Goal: Information Seeking & Learning: Learn about a topic

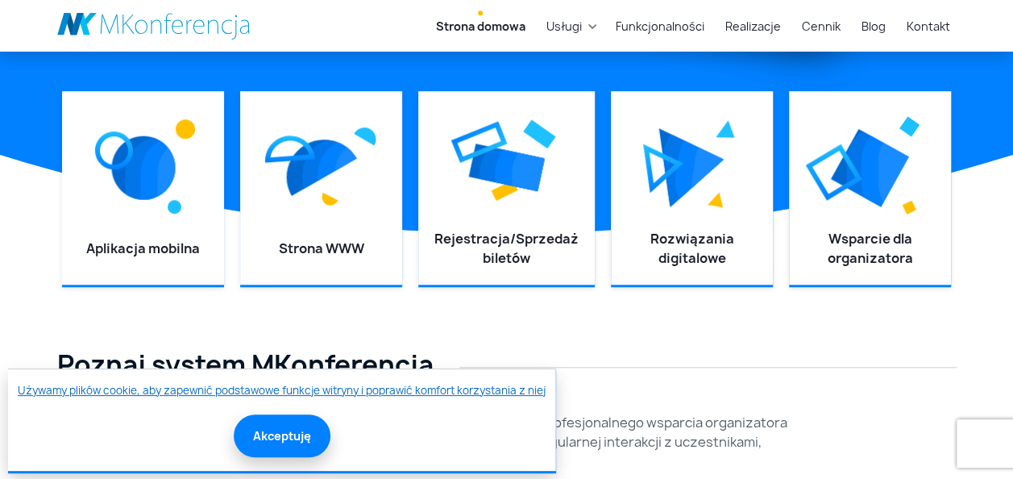
scroll to position [564, 0]
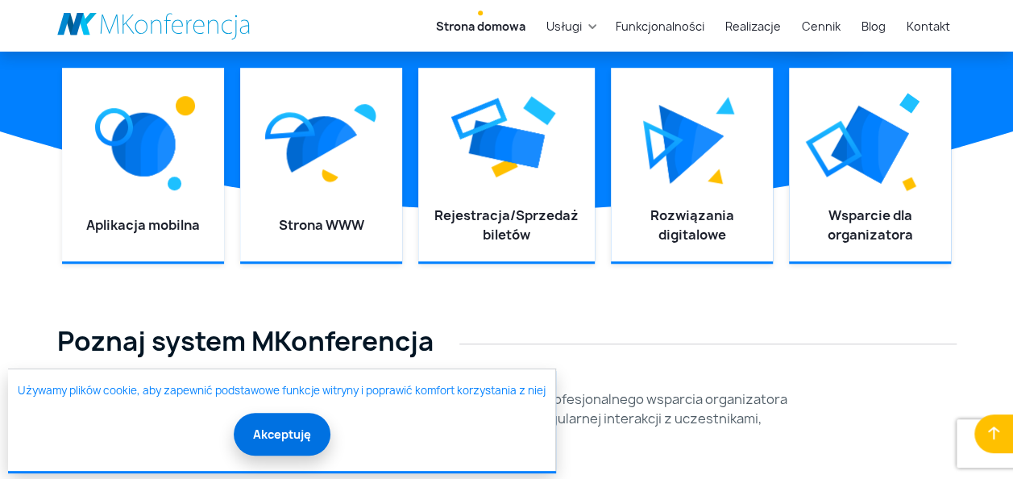
click at [280, 427] on button "Akceptuję" at bounding box center [282, 434] width 97 height 43
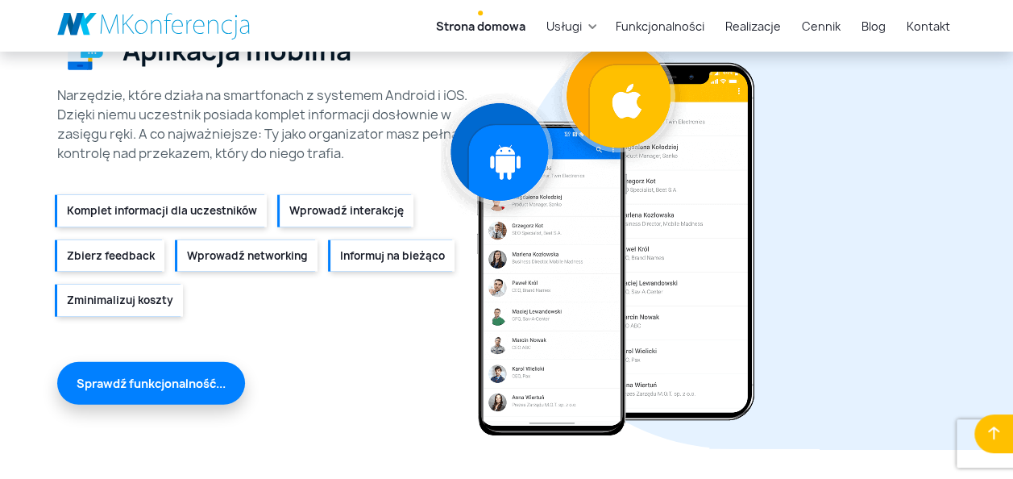
scroll to position [1773, 0]
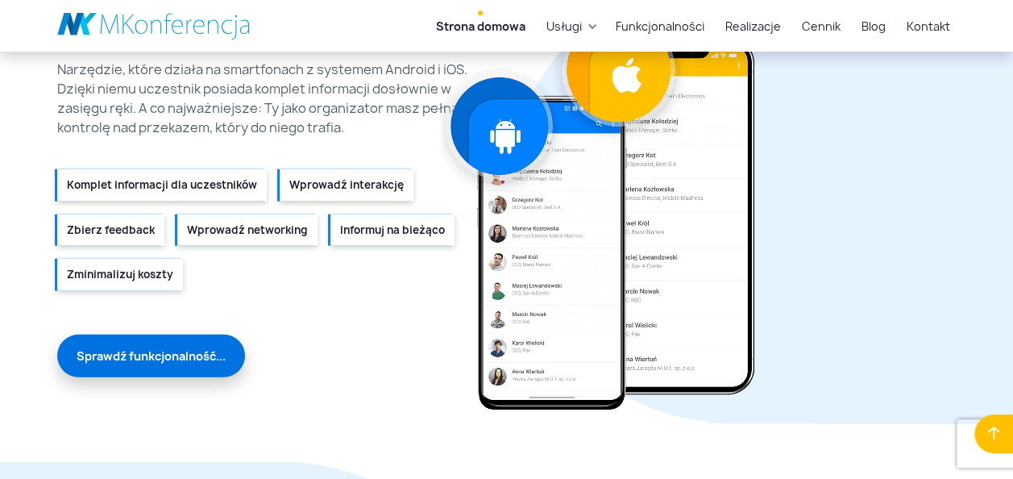
click at [192, 353] on link "Sprawdź funkcjonalność..." at bounding box center [151, 355] width 188 height 43
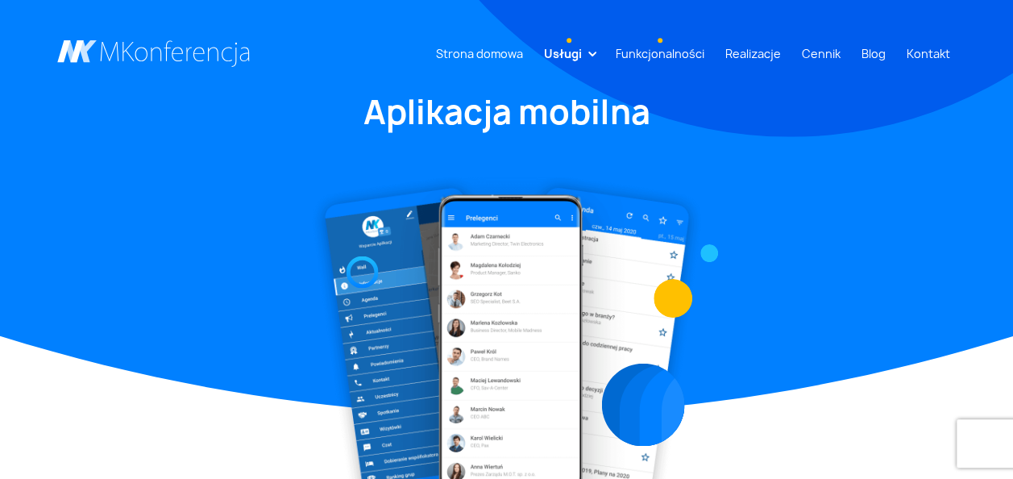
click at [658, 55] on link "Funkcjonalności" at bounding box center [660, 54] width 102 height 30
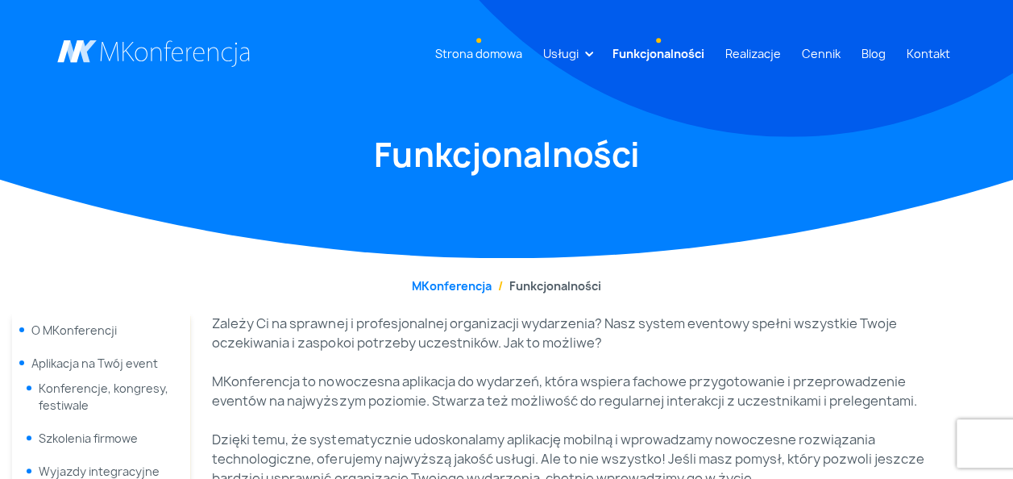
click at [469, 50] on link "Strona domowa" at bounding box center [479, 54] width 100 height 30
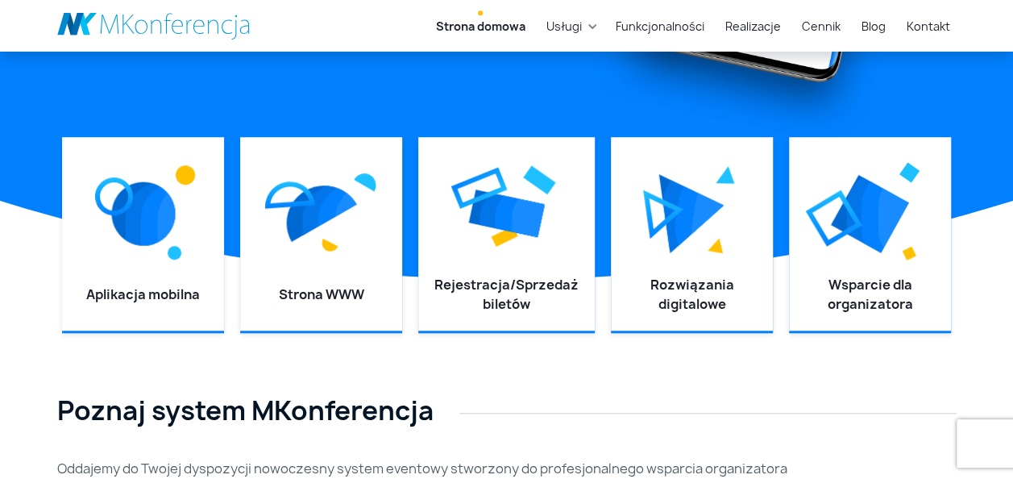
scroll to position [564, 0]
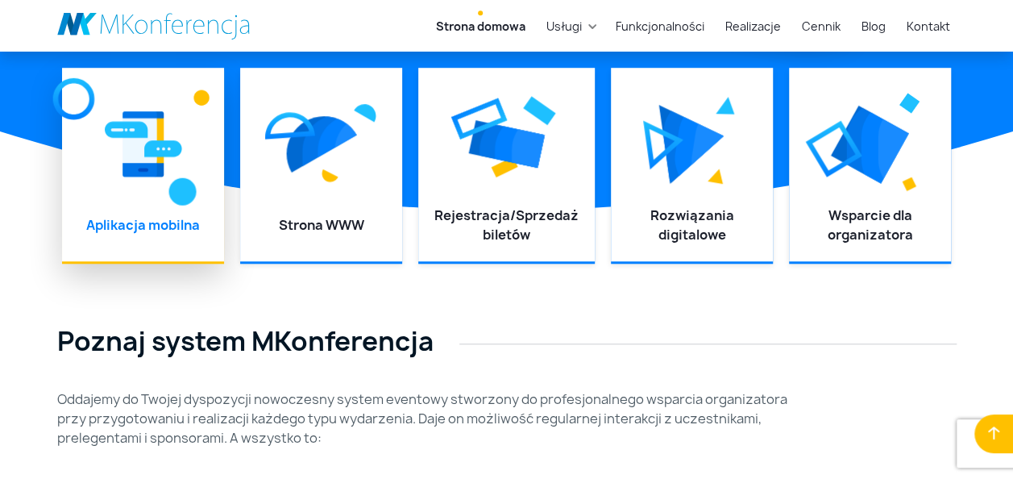
click at [147, 158] on img at bounding box center [143, 144] width 77 height 73
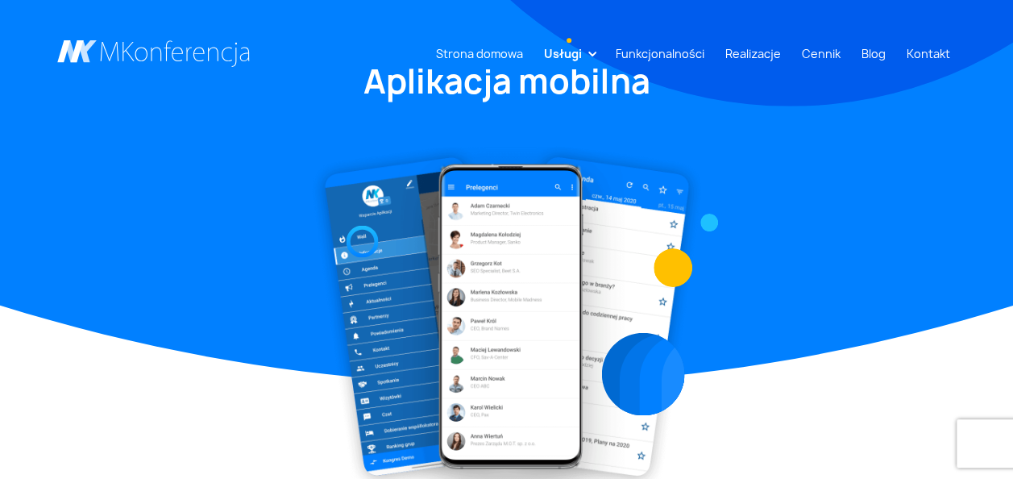
scroll to position [81, 0]
